Goal: Check status: Check status

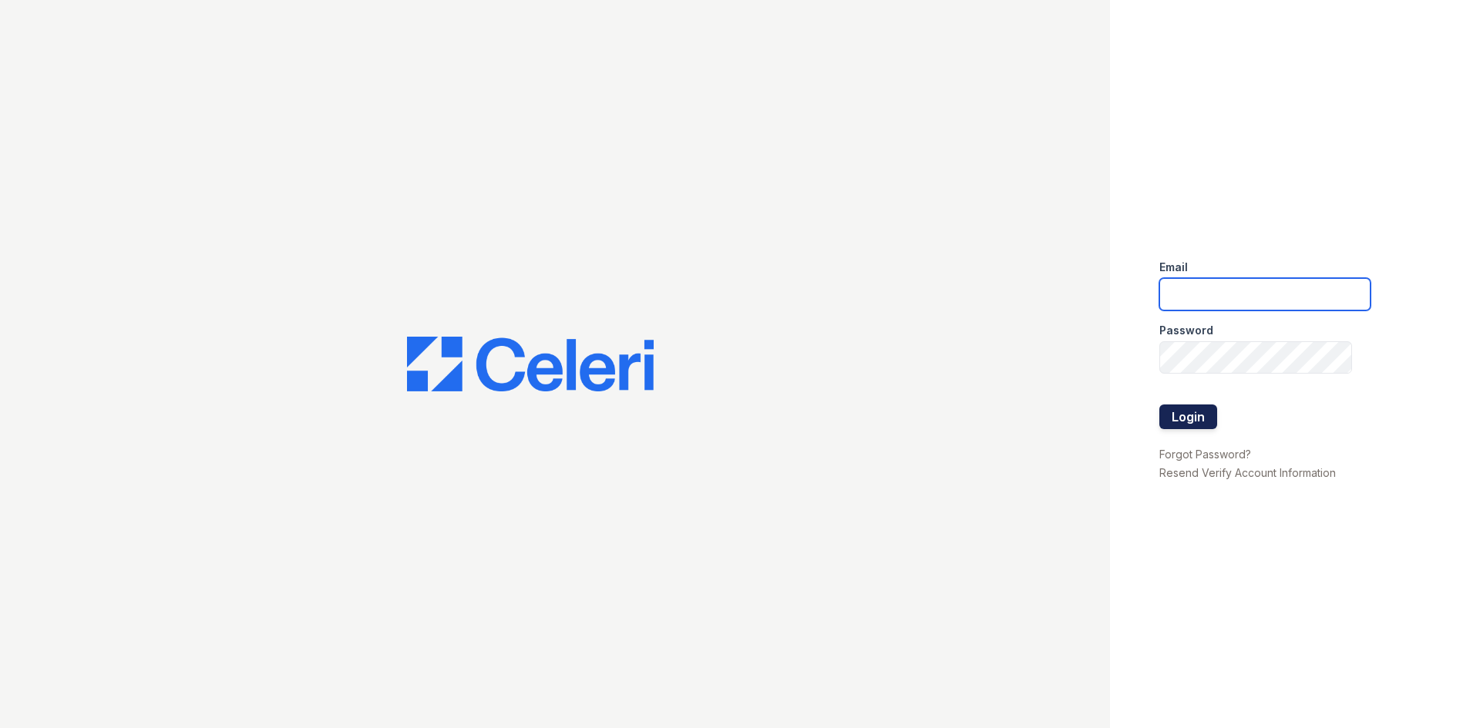
type input "[EMAIL_ADDRESS][DOMAIN_NAME]"
click at [1197, 416] on button "Login" at bounding box center [1188, 417] width 58 height 25
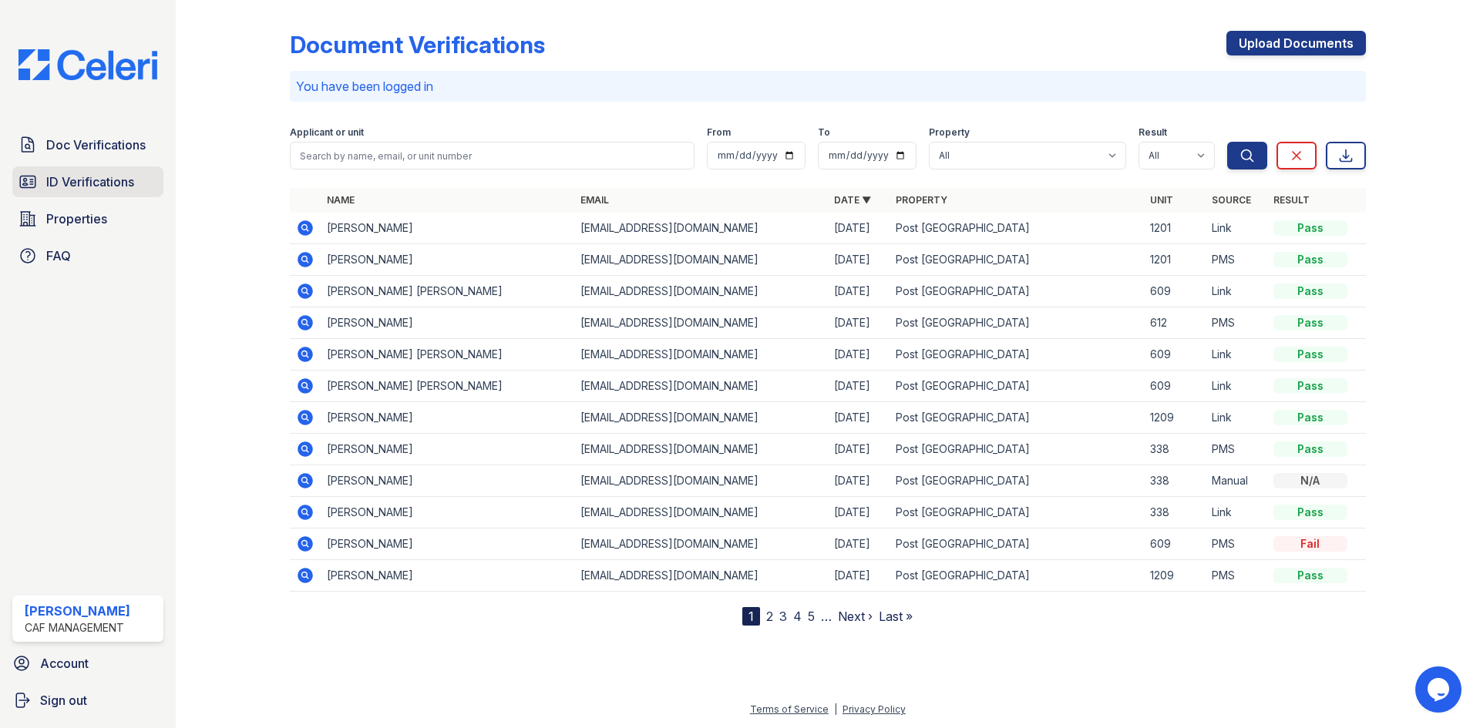
click at [122, 175] on span "ID Verifications" at bounding box center [90, 182] width 88 height 18
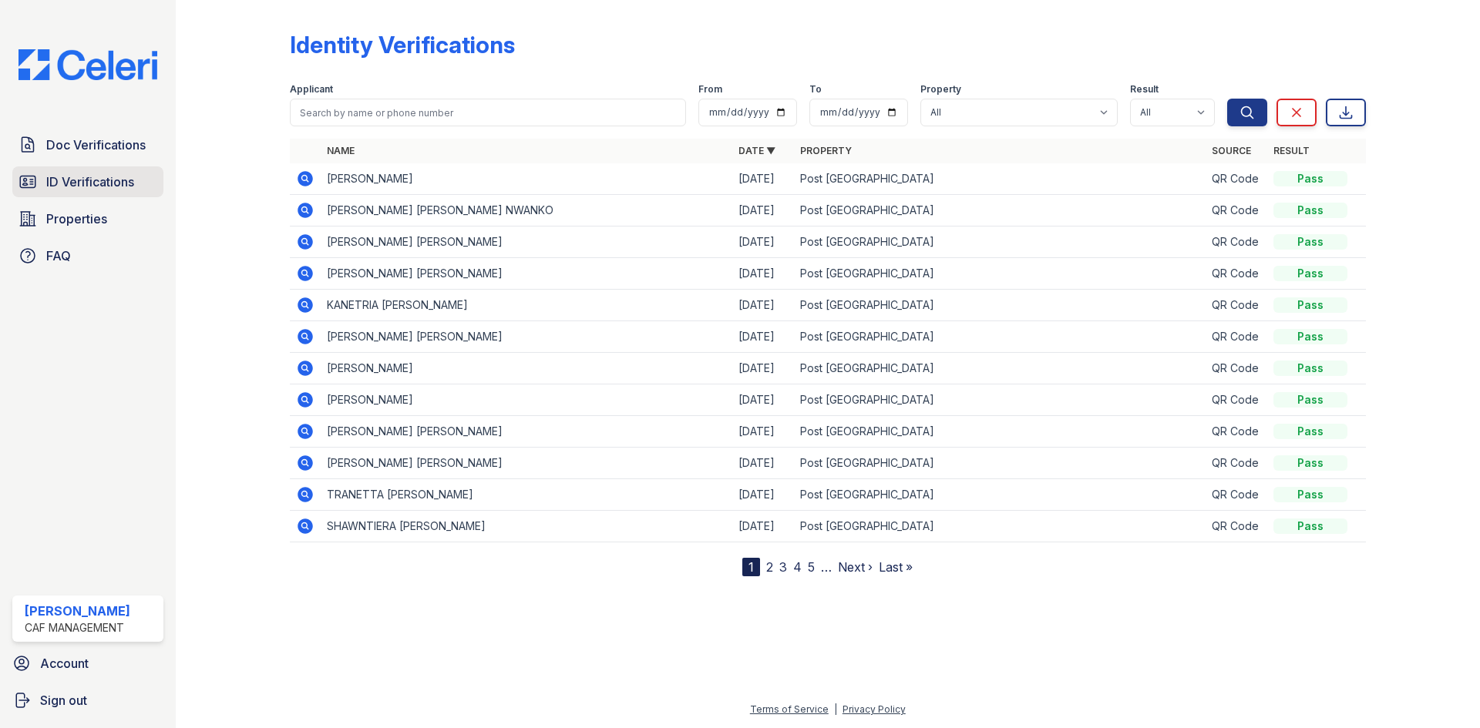
click at [116, 179] on span "ID Verifications" at bounding box center [90, 182] width 88 height 18
click at [303, 180] on icon at bounding box center [305, 179] width 18 height 18
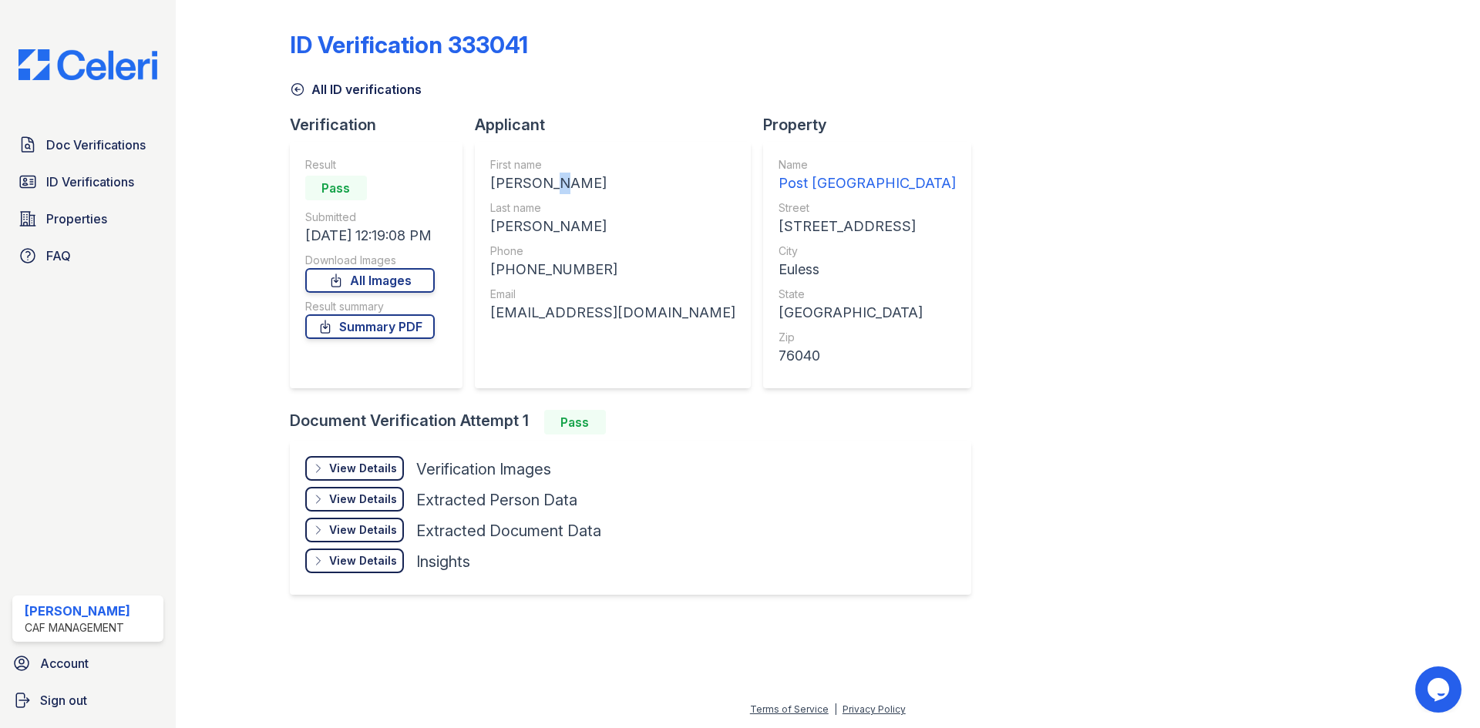
click at [547, 187] on div "[PERSON_NAME]" at bounding box center [612, 184] width 245 height 22
drag, startPoint x: 547, startPoint y: 187, endPoint x: 530, endPoint y: 183, distance: 17.6
click at [530, 183] on div "[PERSON_NAME]" at bounding box center [612, 184] width 245 height 22
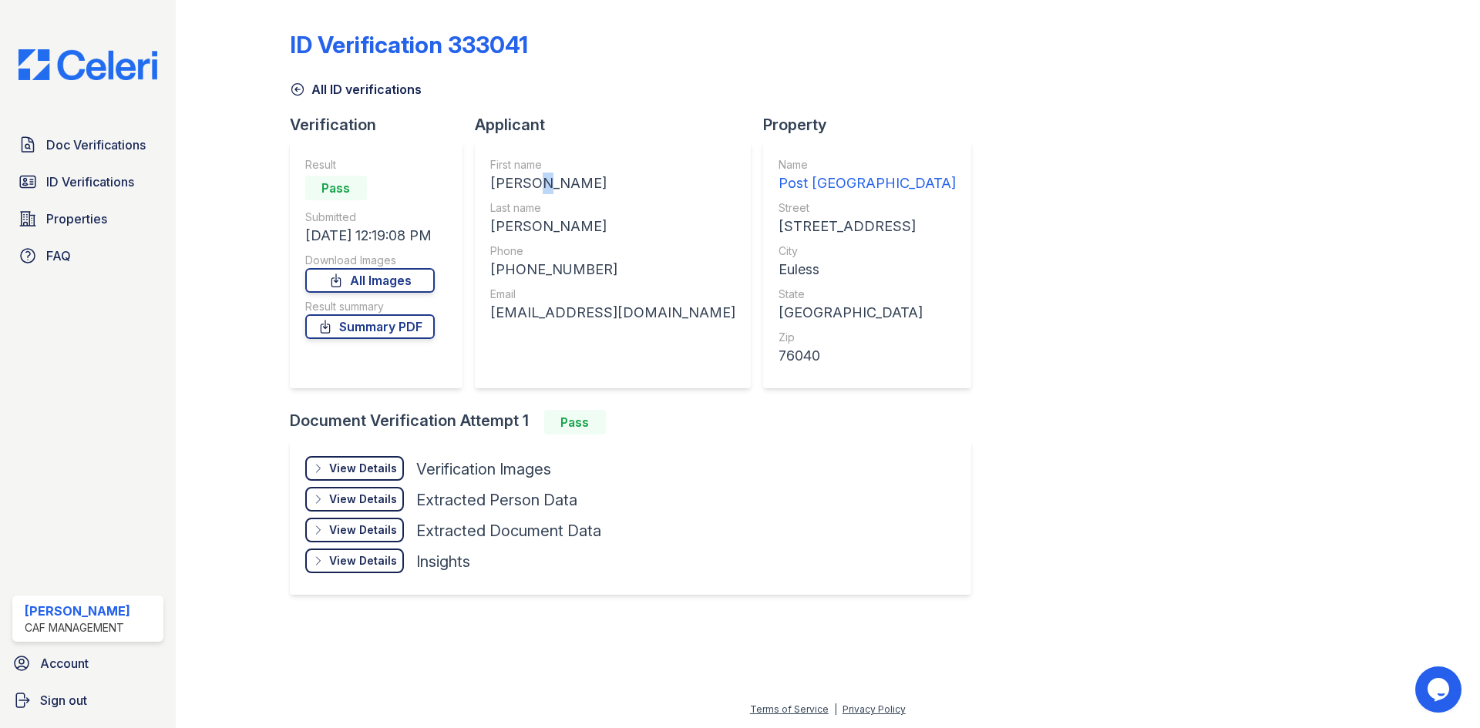
click at [529, 182] on div "[PERSON_NAME]" at bounding box center [612, 184] width 245 height 22
copy div "[PERSON_NAME]"
click at [532, 224] on div "[PERSON_NAME]" at bounding box center [612, 227] width 245 height 22
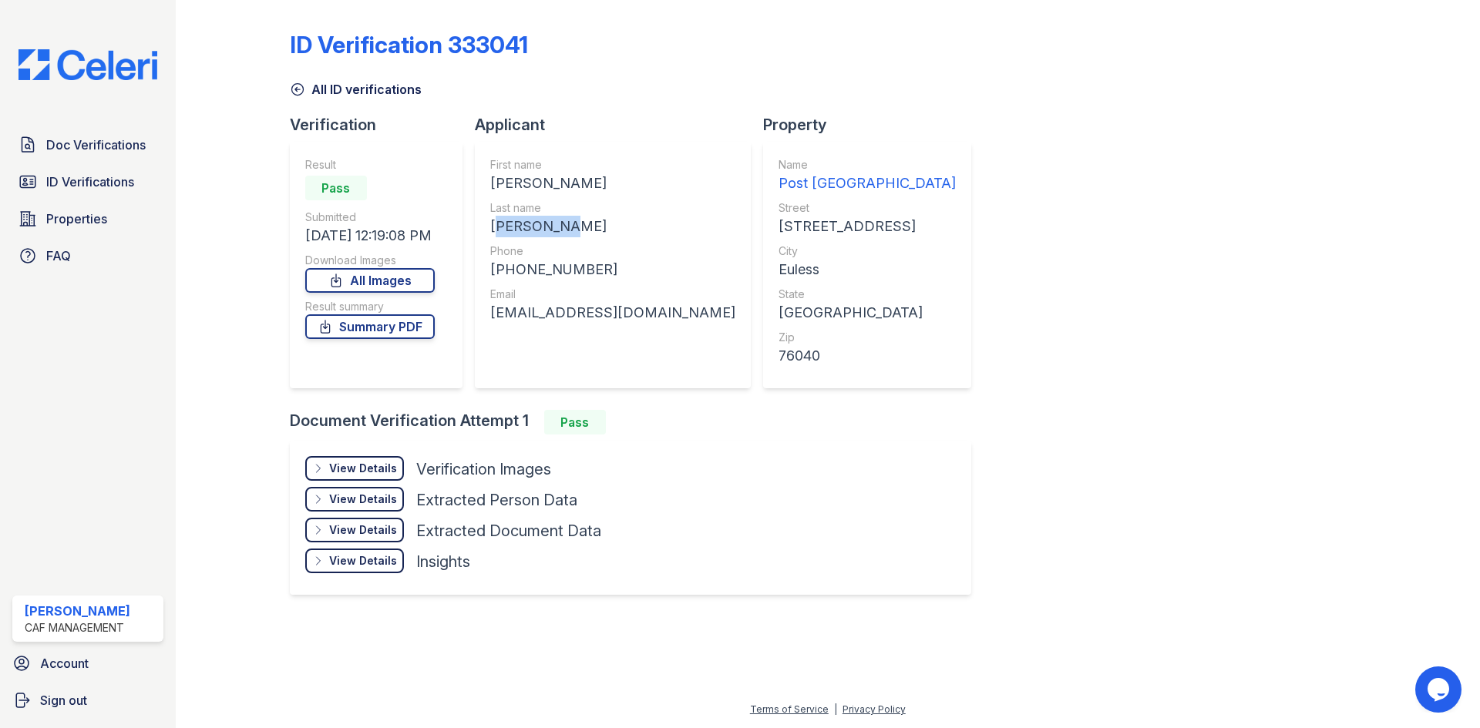
copy div "[PERSON_NAME]"
click at [541, 268] on div "[PHONE_NUMBER]" at bounding box center [612, 270] width 245 height 22
copy div "16823897317"
click at [563, 307] on div "[EMAIL_ADDRESS][DOMAIN_NAME]" at bounding box center [612, 313] width 245 height 22
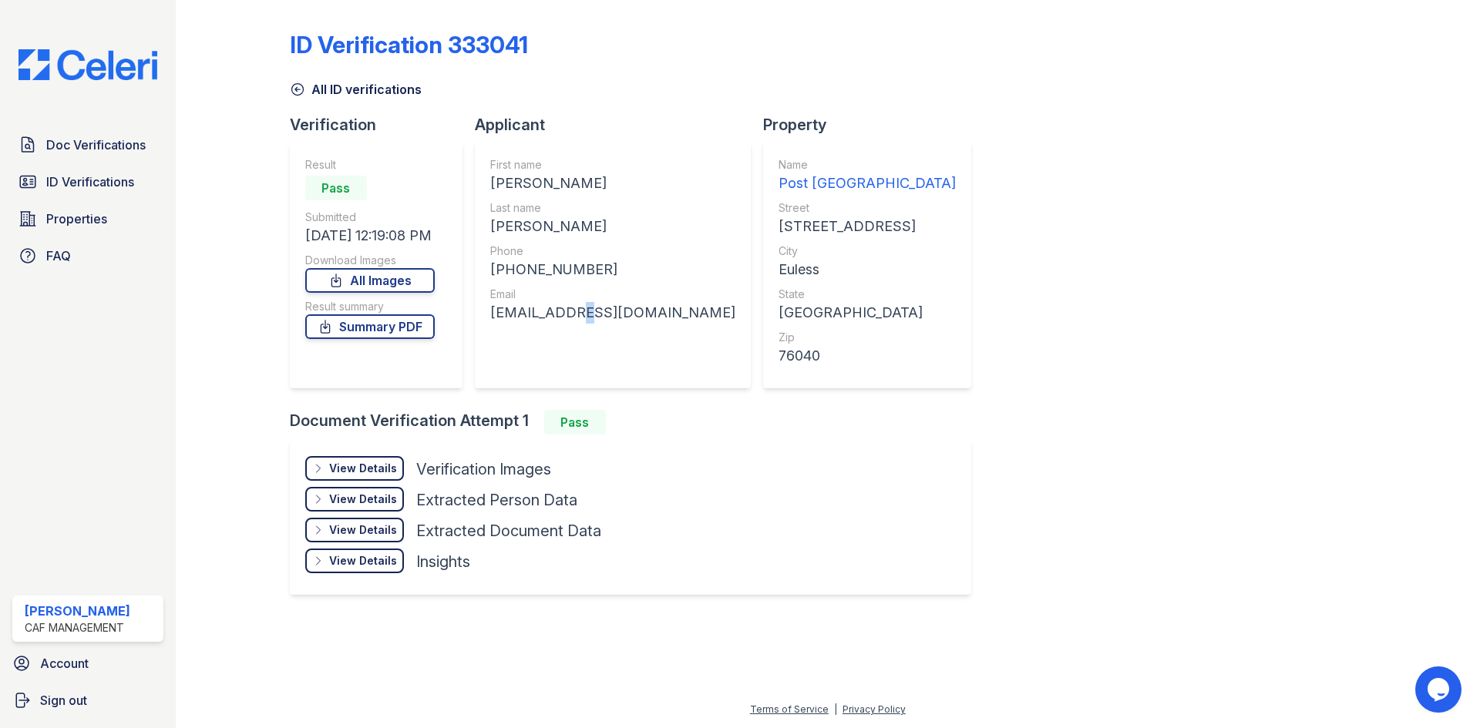
click at [563, 307] on div "[EMAIL_ADDRESS][DOMAIN_NAME]" at bounding box center [612, 313] width 245 height 22
copy div "[EMAIL_ADDRESS][DOMAIN_NAME]"
